Goal: Manage account settings

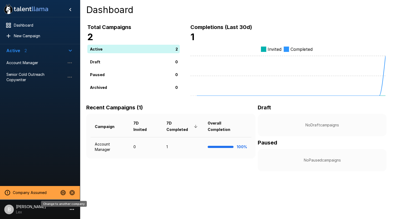
click at [63, 193] on icon "Change to another company" at bounding box center [62, 192] width 5 height 5
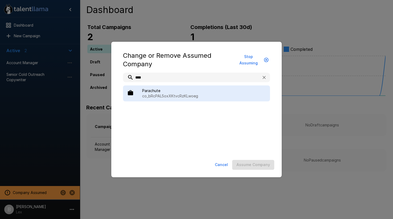
type input "****"
click at [165, 87] on div "Parachute co_bRcPAL5oxXKtvcRzKLwoeg" at bounding box center [196, 93] width 147 height 16
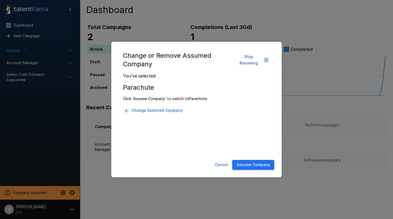
click at [245, 163] on button "Assume Company" at bounding box center [253, 165] width 42 height 10
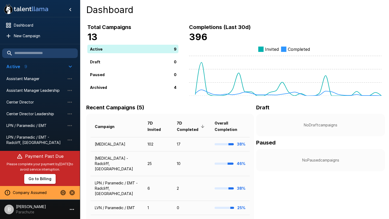
click at [24, 207] on p "[PERSON_NAME]" at bounding box center [31, 206] width 30 height 5
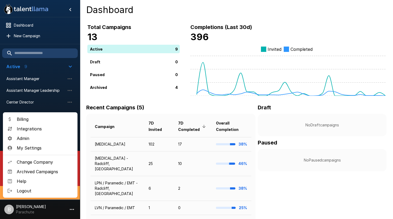
click at [40, 119] on span "Billing" at bounding box center [45, 119] width 56 height 6
